Goal: Transaction & Acquisition: Subscribe to service/newsletter

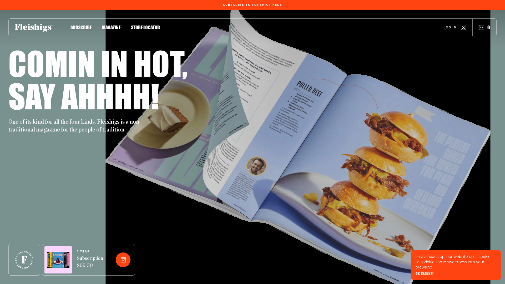
click at [425, 272] on span "OK, THANKS!" at bounding box center [425, 270] width 18 height 4
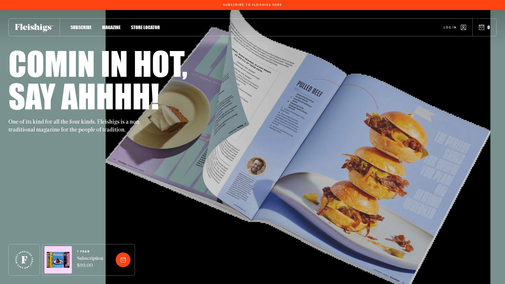
click at [111, 25] on span "Magazine" at bounding box center [111, 22] width 18 height 6
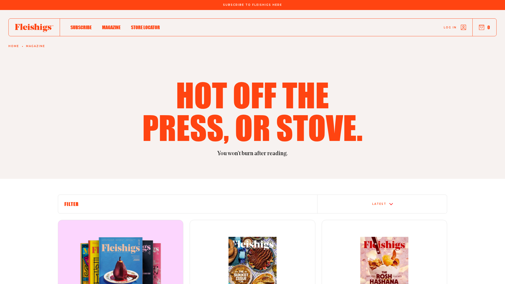
click at [188, 204] on h6 "Filter" at bounding box center [187, 204] width 246 height 6
click at [382, 204] on div "Latest" at bounding box center [379, 204] width 14 height 3
click at [382, 203] on div "The oldest" at bounding box center [381, 201] width 129 height 3
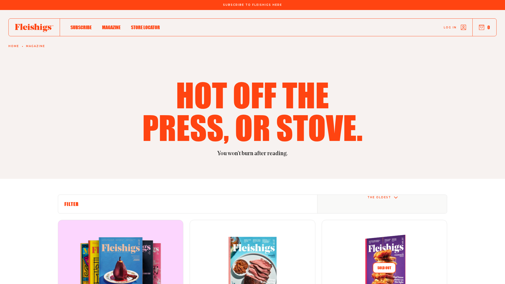
click at [379, 199] on div "The oldest" at bounding box center [379, 197] width 24 height 3
click at [382, 203] on div "The oldest" at bounding box center [381, 201] width 129 height 3
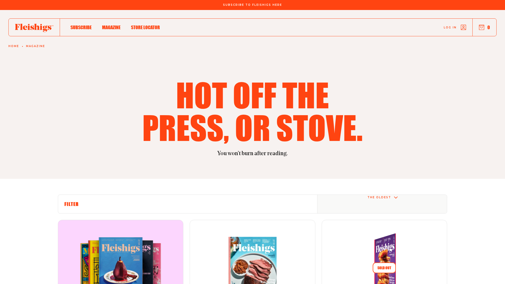
click at [379, 199] on div "The oldest" at bounding box center [379, 197] width 24 height 3
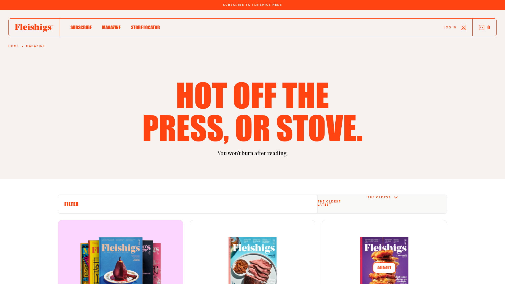
click at [382, 203] on div "The oldest" at bounding box center [381, 201] width 129 height 3
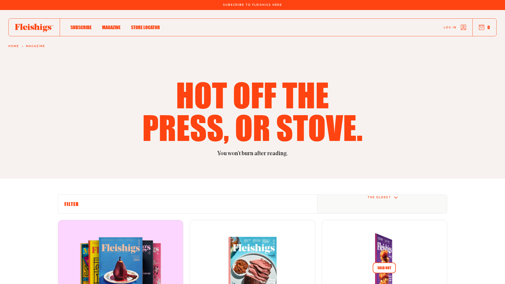
click at [120, 237] on div "1 Year (11 Issues) Annual Subscription $99.00" at bounding box center [121, 283] width 88 height 93
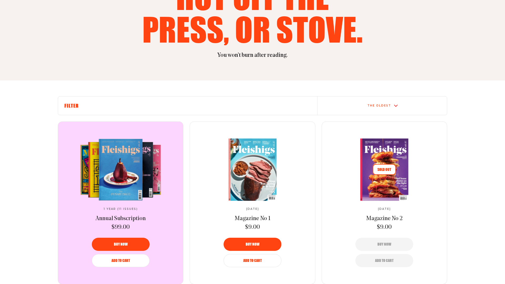
click at [188, 105] on h6 "Filter" at bounding box center [187, 106] width 246 height 6
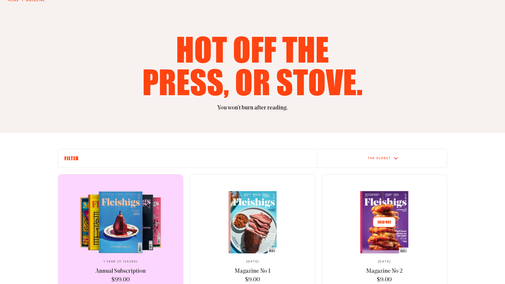
scroll to position [19, 0]
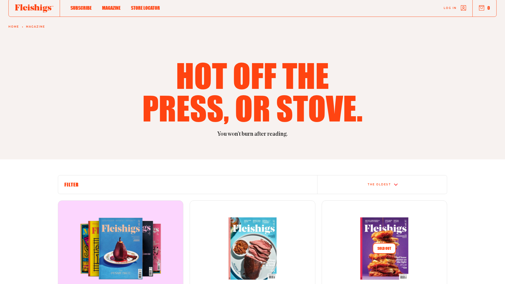
click at [81, 5] on span "Subscribe" at bounding box center [80, 2] width 21 height 6
